Goal: Information Seeking & Learning: Learn about a topic

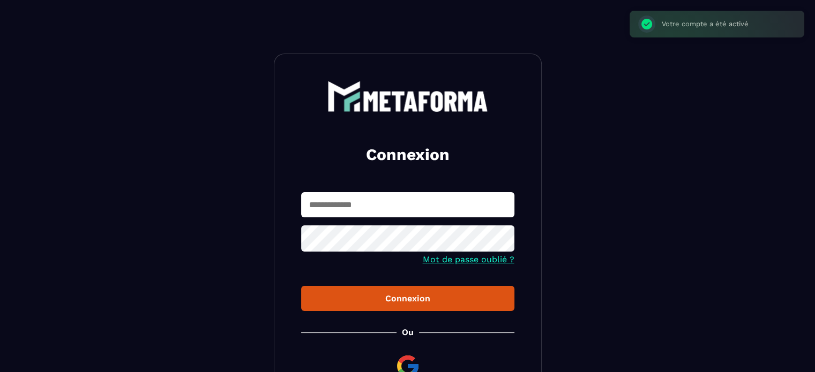
click at [347, 213] on input "text" at bounding box center [407, 204] width 213 height 25
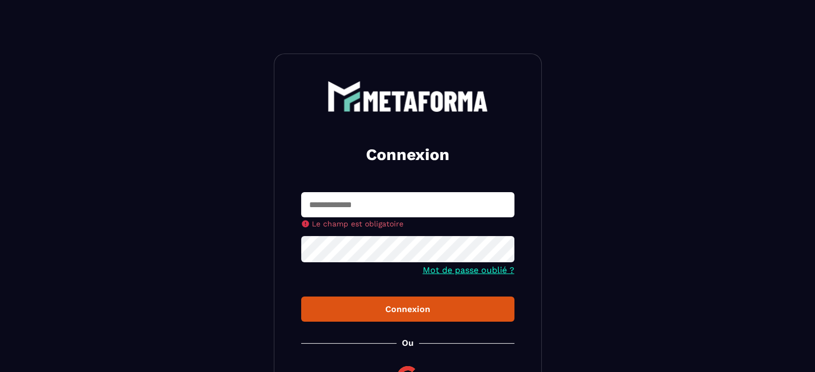
type input "**********"
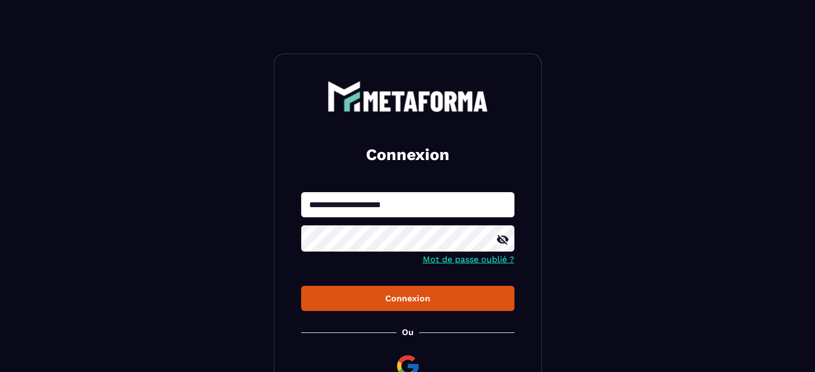
click at [439, 303] on div "Connexion" at bounding box center [408, 299] width 196 height 10
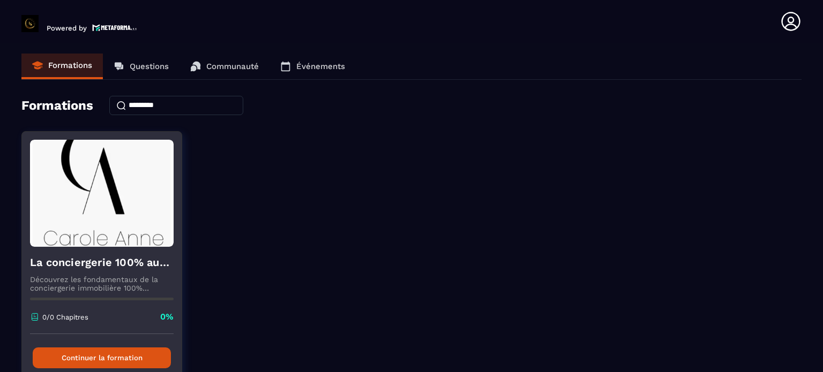
scroll to position [57, 0]
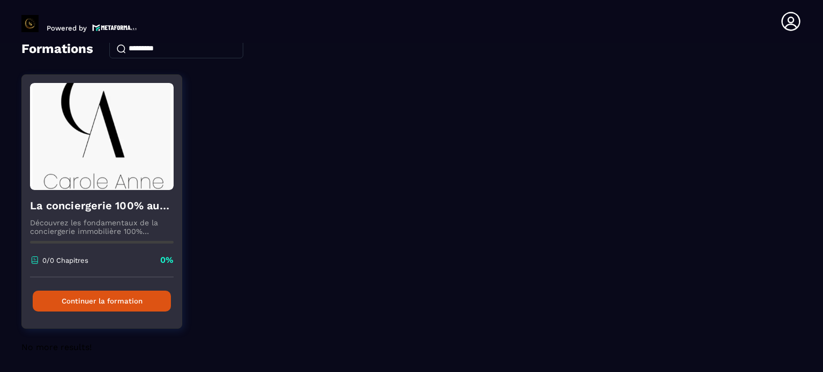
click at [122, 302] on button "Continuer la formation" at bounding box center [102, 301] width 138 height 21
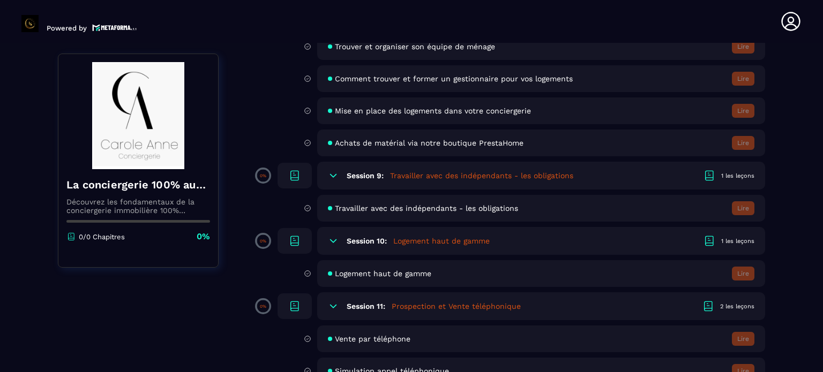
scroll to position [1018, 0]
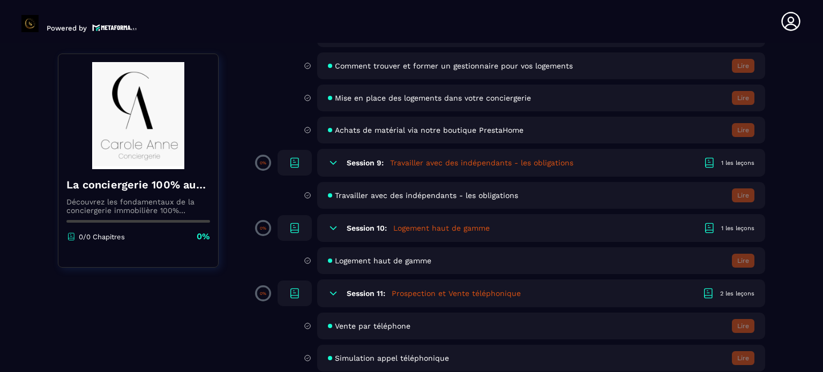
click at [413, 299] on h5 "Prospection et Vente téléphonique" at bounding box center [456, 293] width 129 height 11
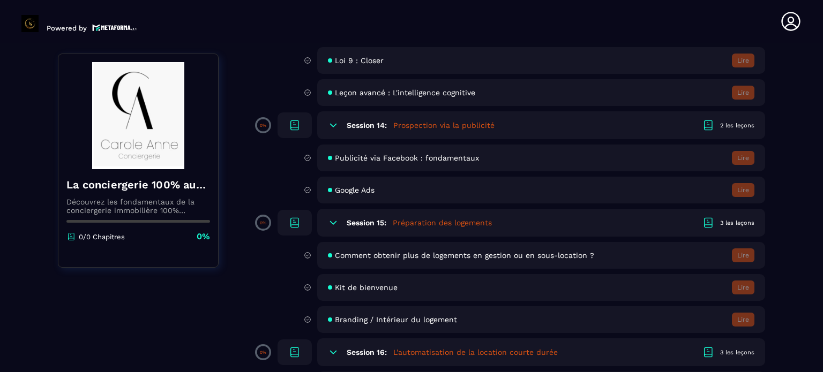
scroll to position [1715, 0]
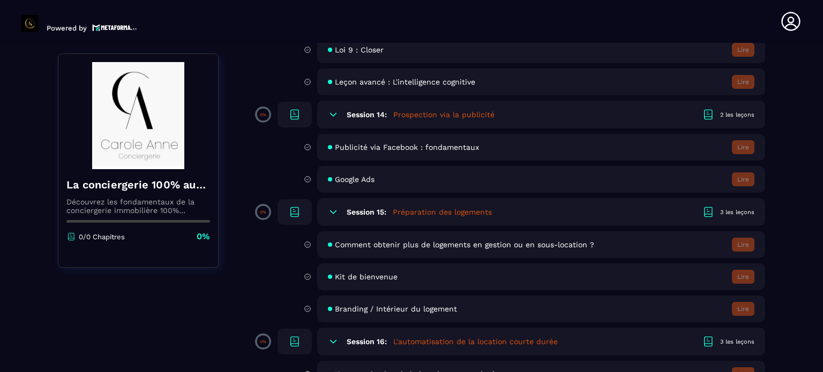
click at [444, 249] on span "Comment obtenir plus de logements en gestion ou en sous-location ?" at bounding box center [464, 245] width 259 height 9
click at [141, 197] on div "La conciergerie 100% automatisée Découvrez les fondamentaux de la conciergerie …" at bounding box center [138, 205] width 160 height 73
click at [93, 243] on div "La conciergerie 100% automatisée Découvrez les fondamentaux de la conciergerie …" at bounding box center [138, 161] width 161 height 214
click at [767, 255] on section "Formations Questions Communauté Événements Formations / La conciergerie 100% au…" at bounding box center [411, 210] width 823 height 334
click at [343, 249] on span "Comment obtenir plus de logements en gestion ou en sous-location ?" at bounding box center [464, 245] width 259 height 9
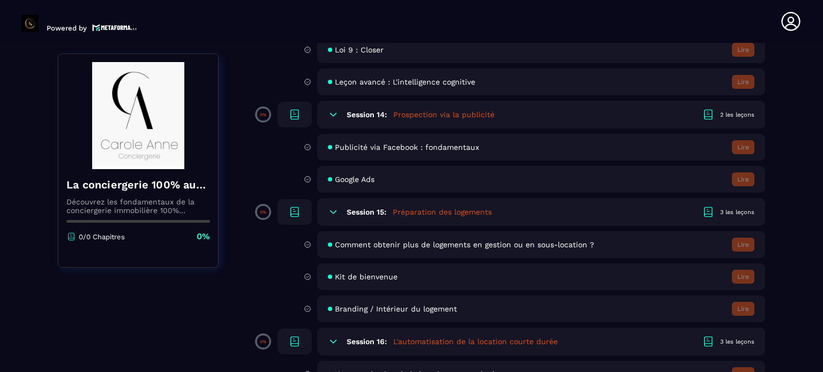
click at [337, 258] on div "Comment obtenir plus de logements en gestion ou en sous-location ? [GEOGRAPHIC_…" at bounding box center [541, 245] width 448 height 27
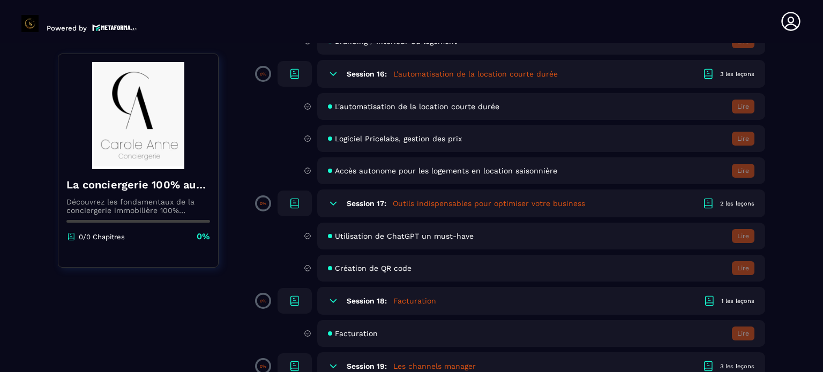
scroll to position [1876, 0]
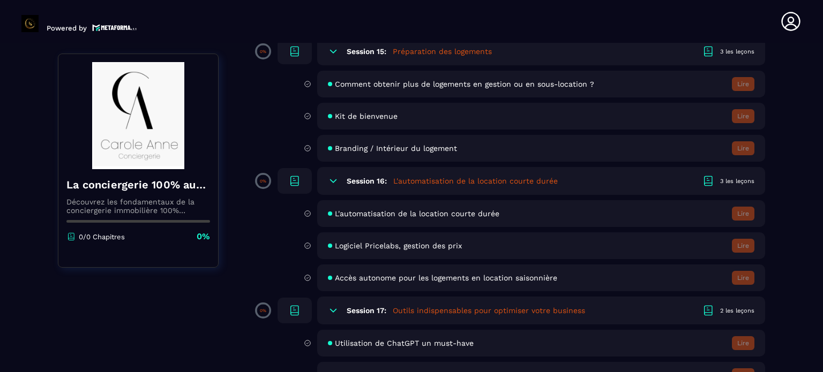
click at [728, 185] on div "3 les leçons" at bounding box center [737, 181] width 34 height 8
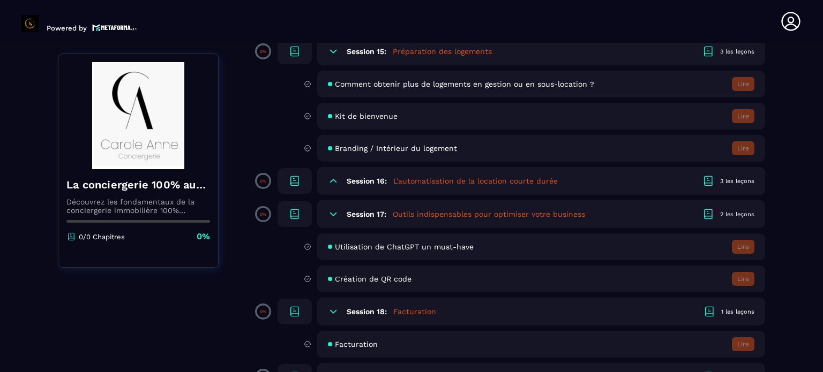
click at [725, 185] on div "3 les leçons" at bounding box center [737, 181] width 34 height 8
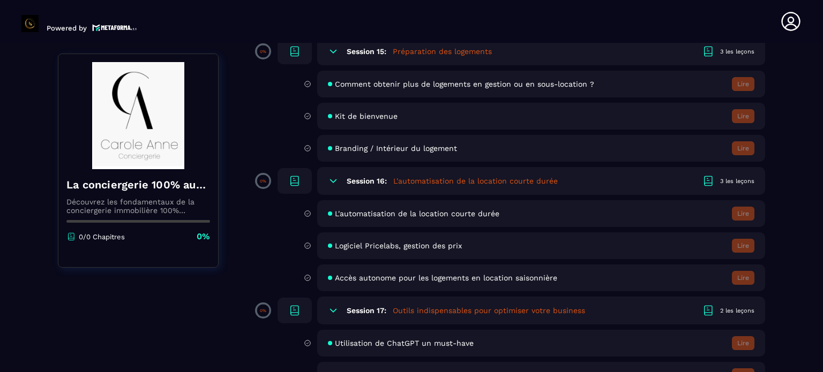
click at [725, 56] on div "3 les leçons" at bounding box center [737, 52] width 34 height 8
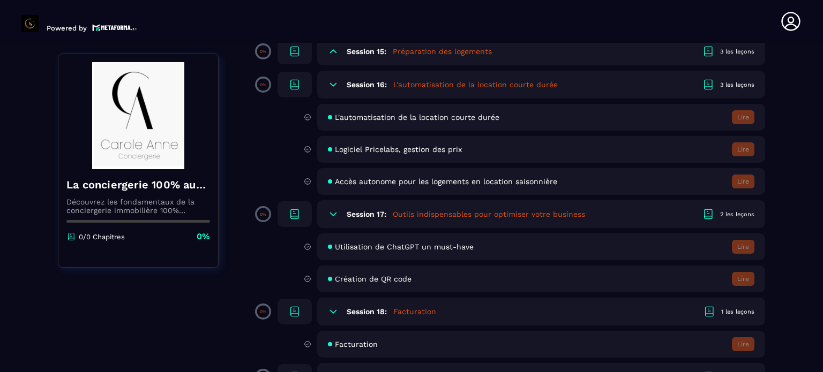
click at [529, 163] on div "Logiciel Pricelabs, gestion des prix Lire" at bounding box center [541, 149] width 448 height 27
click at [315, 158] on div "Logiciel Pricelabs, gestion des prix Lire" at bounding box center [526, 149] width 477 height 27
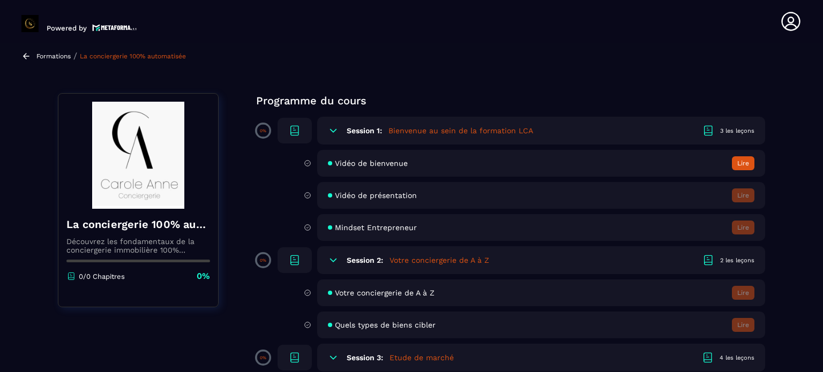
scroll to position [0, 0]
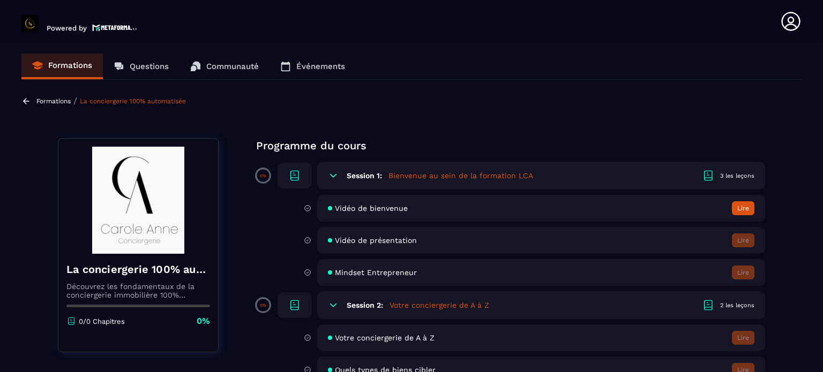
click at [790, 20] on icon at bounding box center [790, 21] width 21 height 21
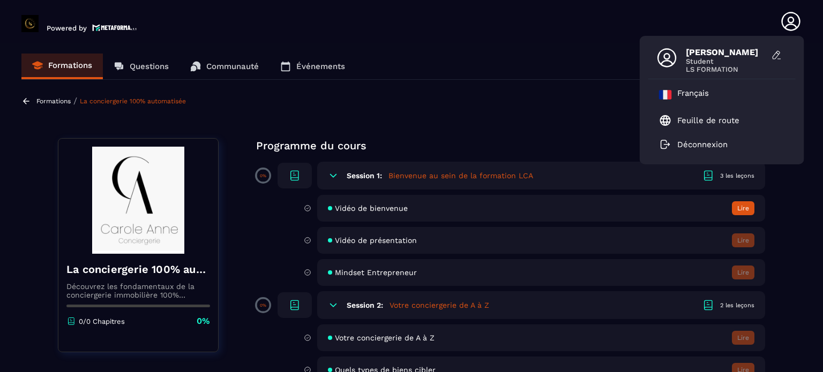
click at [598, 102] on div "Formations / La conciergerie 100% automatisée" at bounding box center [411, 101] width 780 height 10
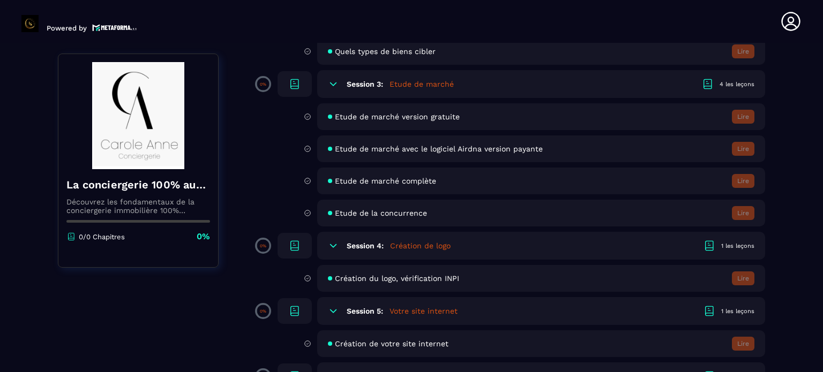
scroll to position [322, 0]
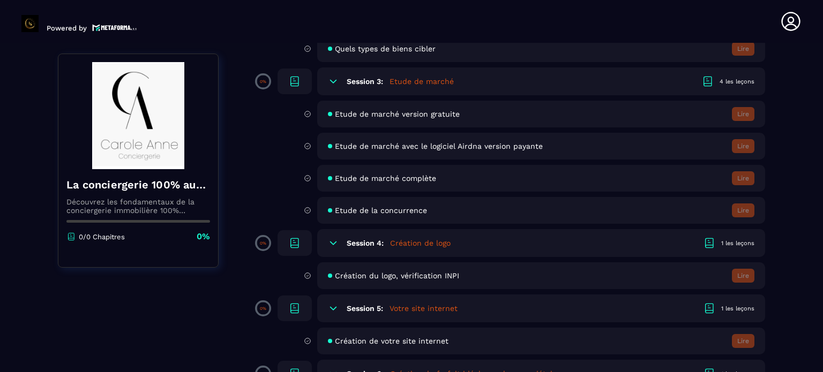
click at [419, 245] on h5 "Création de logo" at bounding box center [420, 243] width 61 height 11
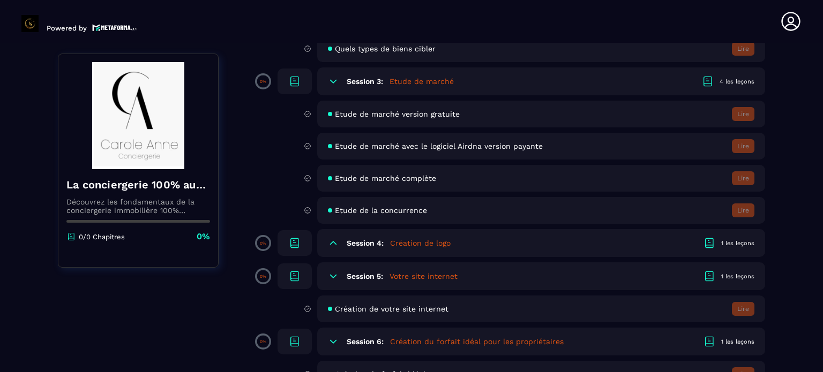
click at [733, 242] on div "1 les leçons" at bounding box center [737, 244] width 33 height 8
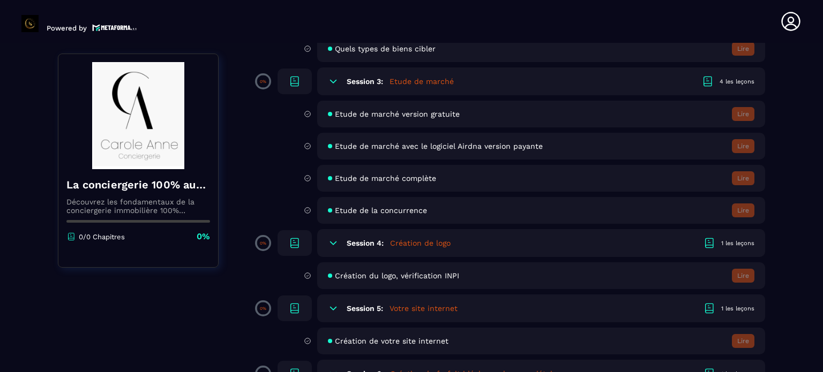
click at [347, 248] on h6 "Session 4:" at bounding box center [365, 243] width 37 height 9
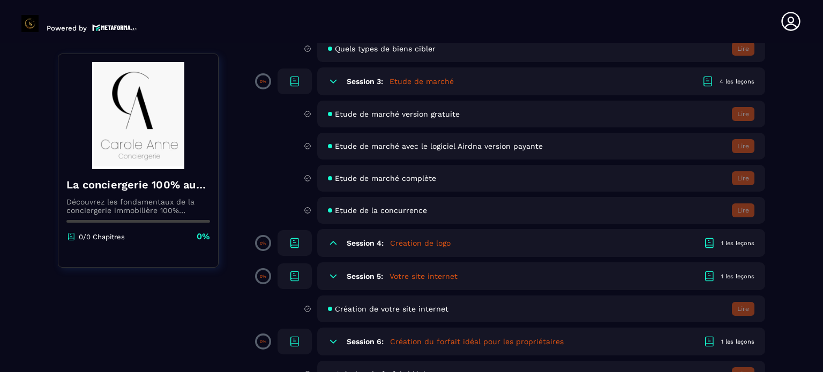
click at [710, 243] on icon at bounding box center [709, 243] width 13 height 13
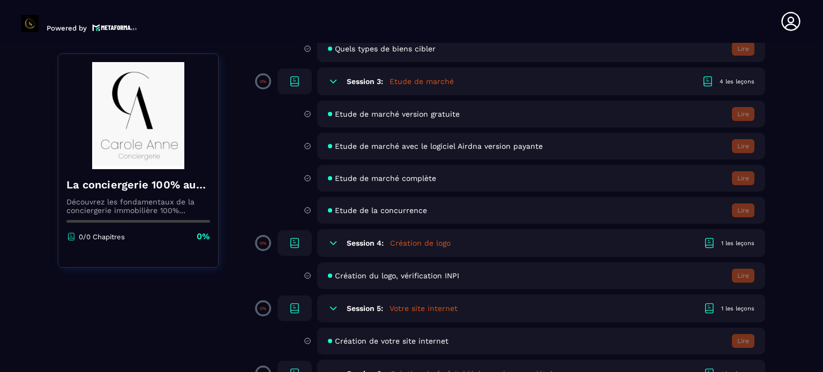
click at [727, 245] on div "1 les leçons" at bounding box center [737, 244] width 33 height 8
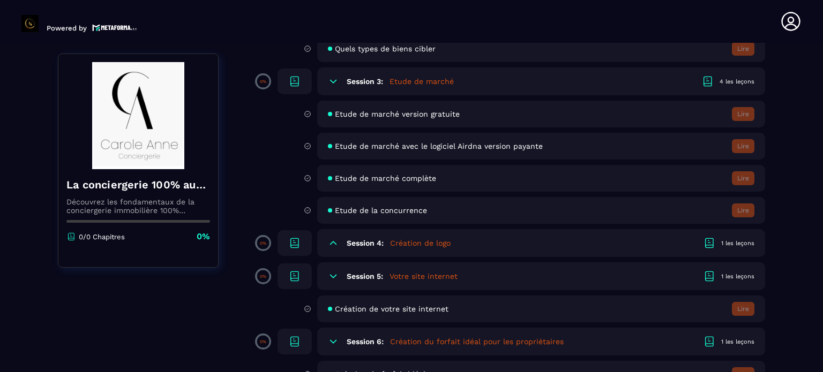
click at [257, 241] on span at bounding box center [263, 243] width 16 height 16
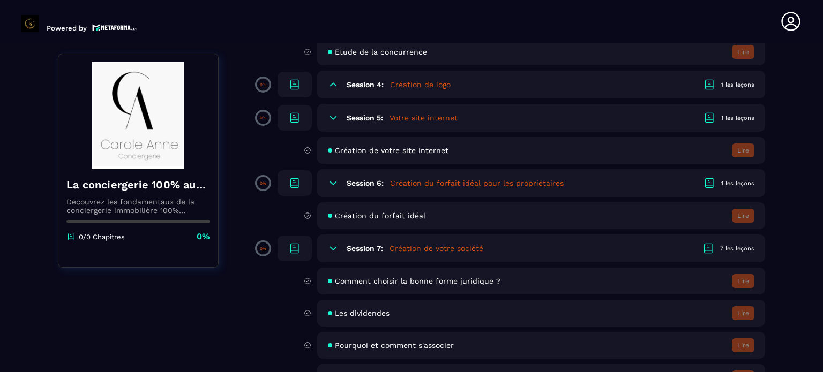
scroll to position [482, 0]
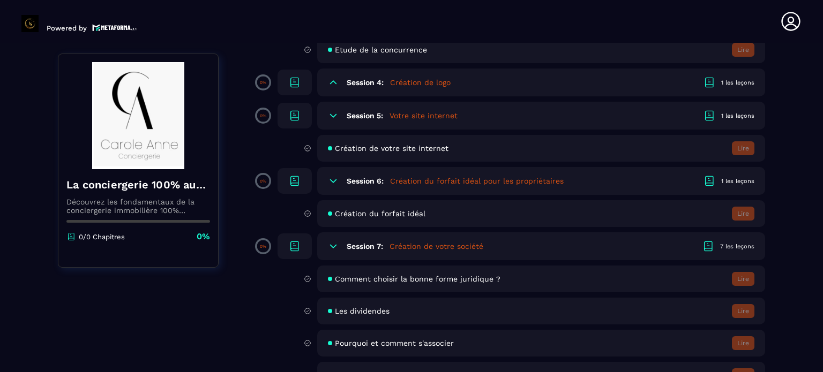
click at [416, 222] on div "Création du forfait idéal Lire" at bounding box center [541, 213] width 448 height 27
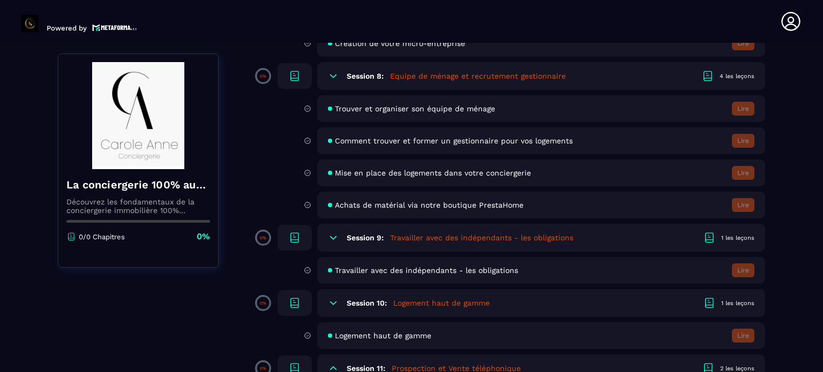
scroll to position [1125, 0]
